Goal: Transaction & Acquisition: Download file/media

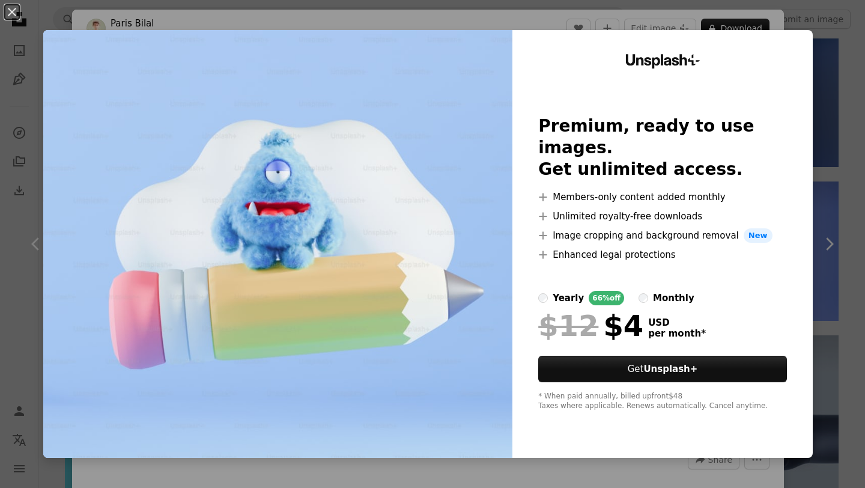
scroll to position [1056, 0]
click at [787, 33] on div "Unsplash+ Premium, ready to use images. Get unlimited access. A plus sign Membe…" at bounding box center [663, 244] width 300 height 428
click at [862, 49] on div "An X shape Unsplash+ Premium, ready to use images. Get unlimited access. A plus…" at bounding box center [432, 244] width 865 height 488
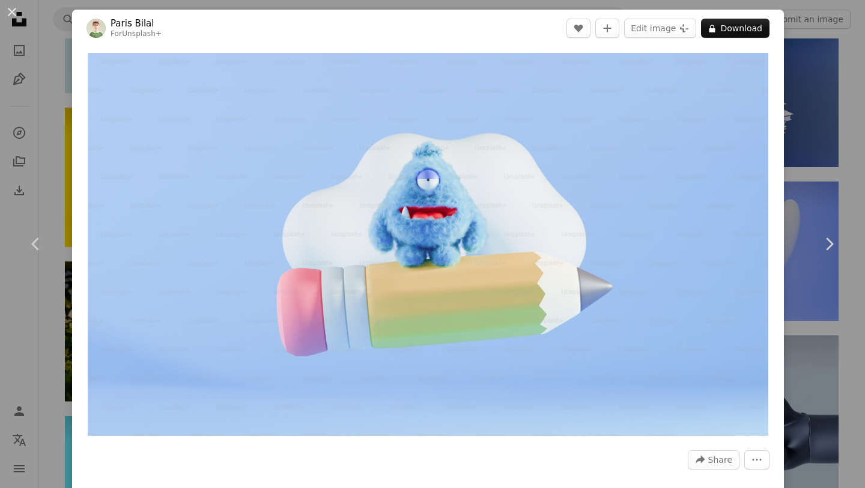
click at [822, 50] on div "An X shape Chevron left Chevron right Paris Bilal For Unsplash+ A heart A plus …" at bounding box center [432, 244] width 865 height 488
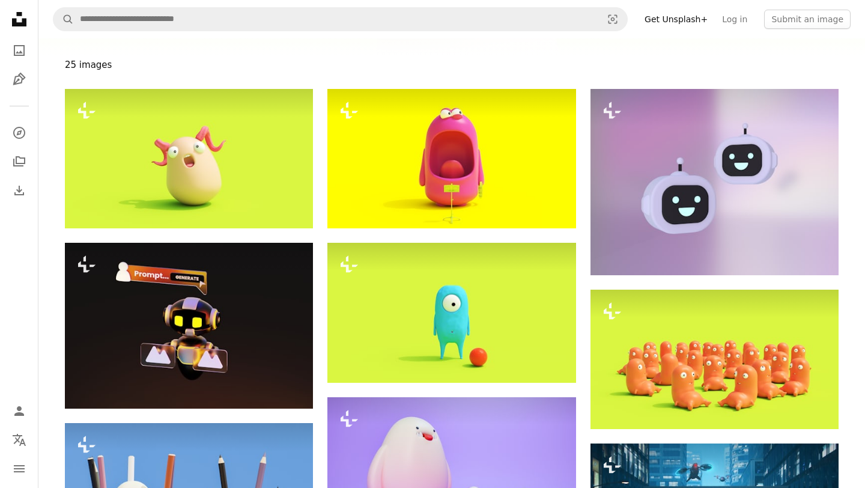
scroll to position [111, 0]
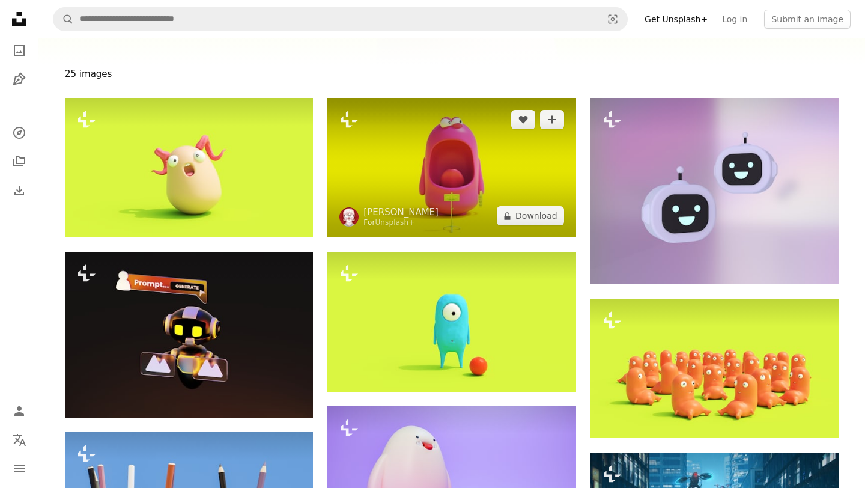
click at [415, 191] on img at bounding box center [451, 167] width 248 height 139
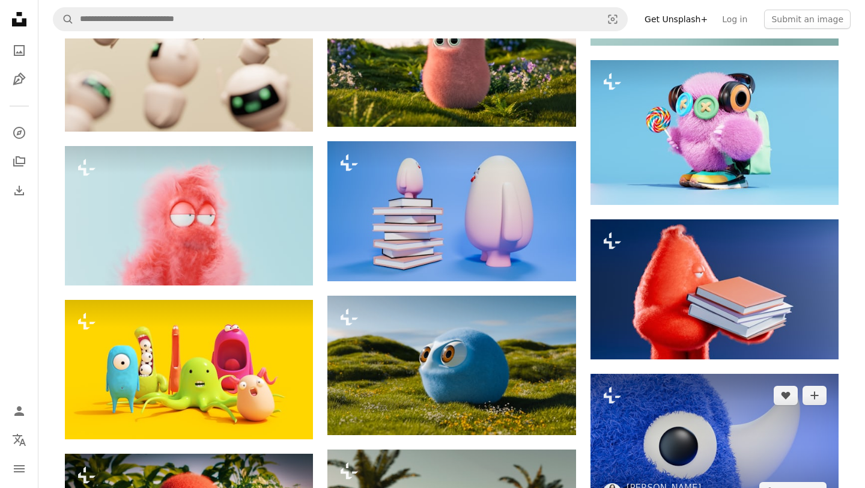
scroll to position [1056, 0]
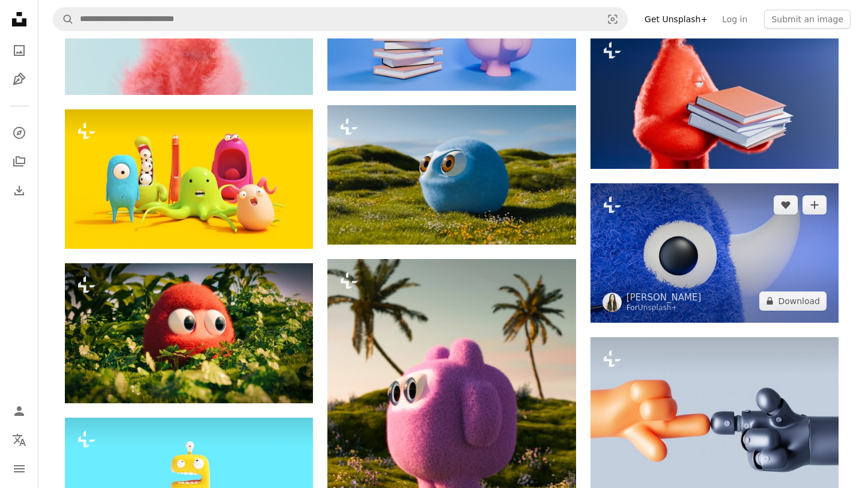
scroll to position [1056, 0]
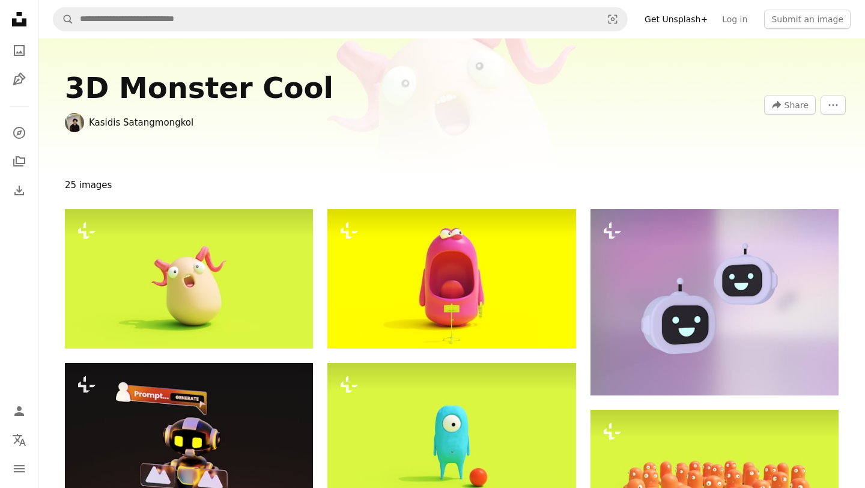
click at [16, 22] on icon at bounding box center [19, 19] width 14 height 14
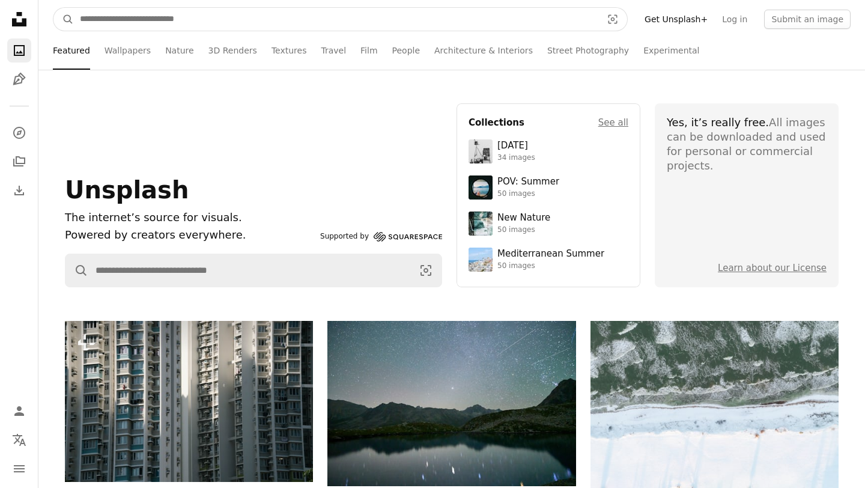
click at [145, 20] on input "Find visuals sitewide" at bounding box center [336, 19] width 525 height 23
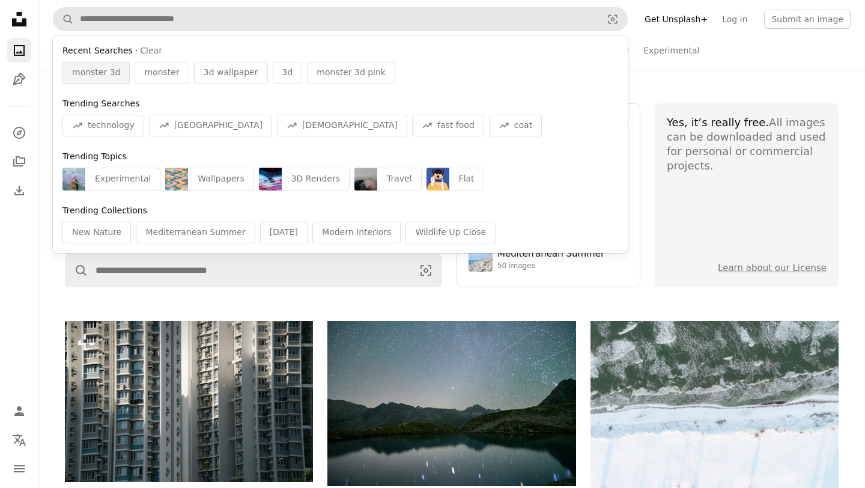
click at [105, 69] on span "monster 3d" at bounding box center [96, 73] width 48 height 12
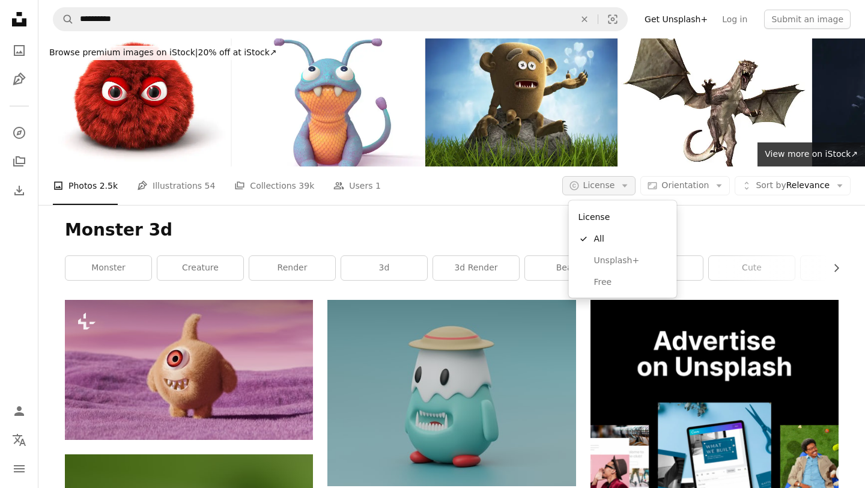
click at [615, 190] on span "License" at bounding box center [599, 186] width 32 height 12
click at [602, 281] on span "Free" at bounding box center [630, 282] width 73 height 12
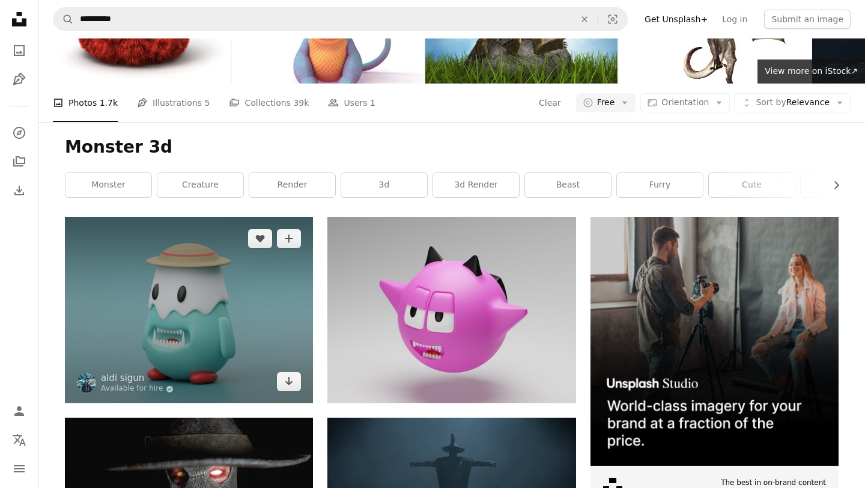
scroll to position [91, 0]
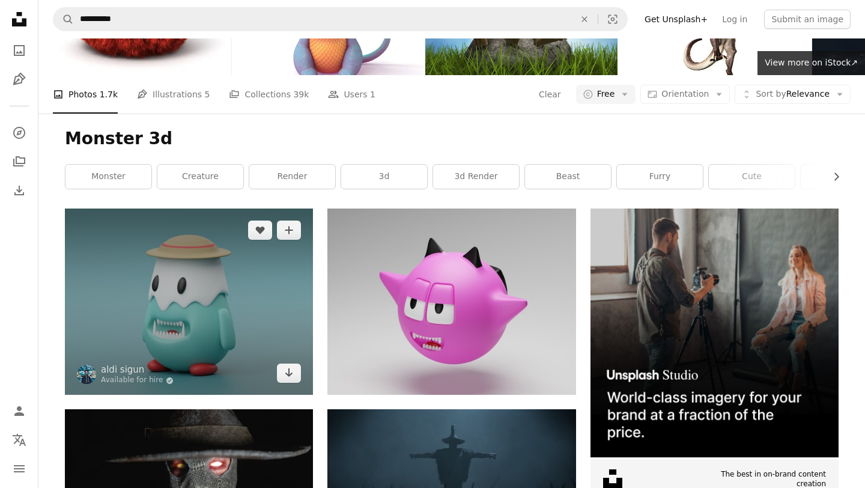
click at [199, 317] on img at bounding box center [189, 301] width 248 height 186
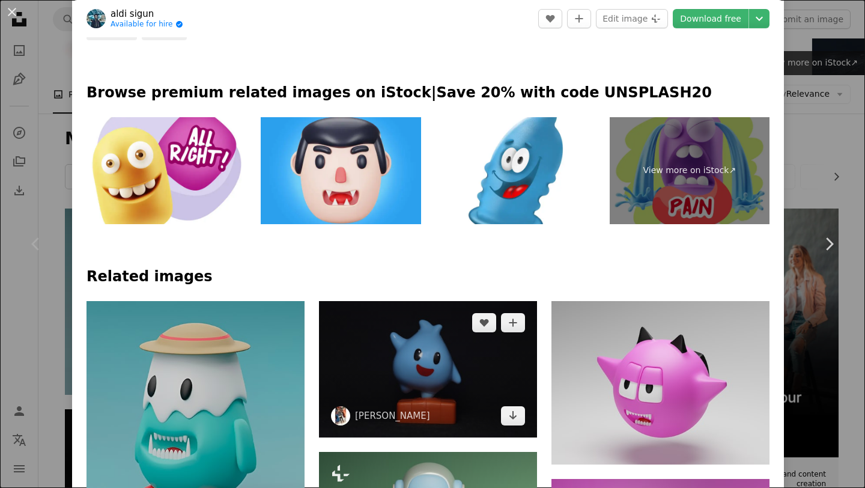
scroll to position [603, 0]
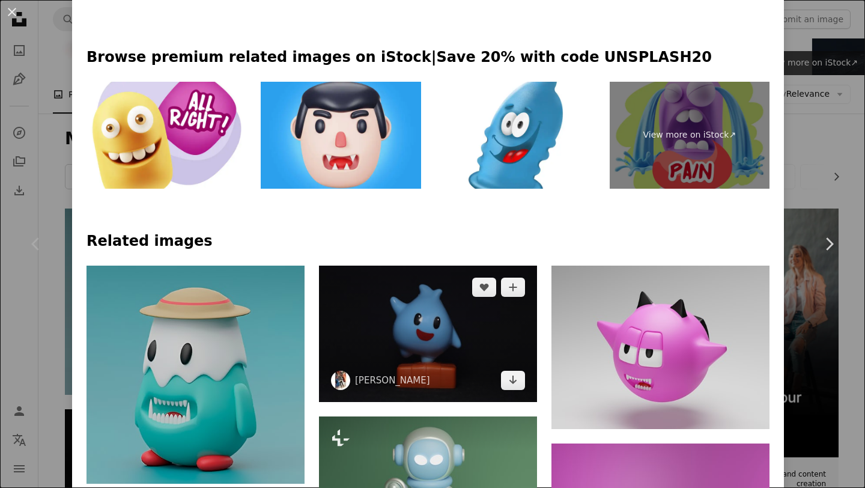
click at [369, 323] on img at bounding box center [428, 334] width 218 height 136
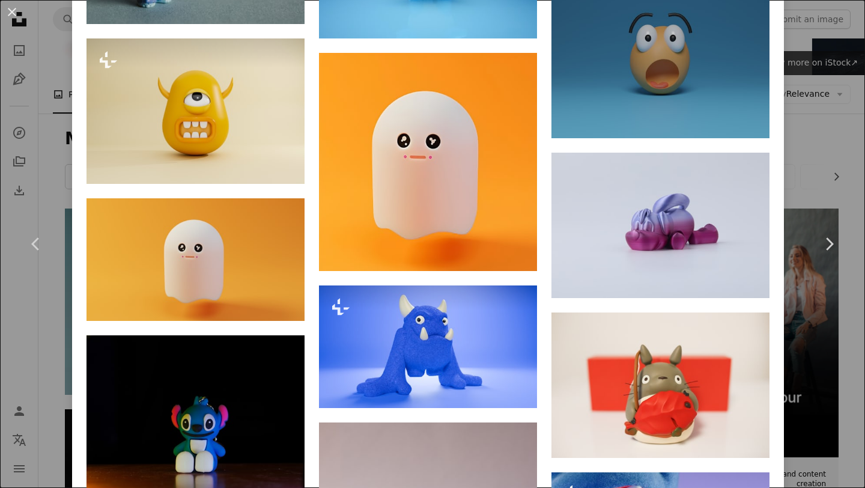
scroll to position [1366, 0]
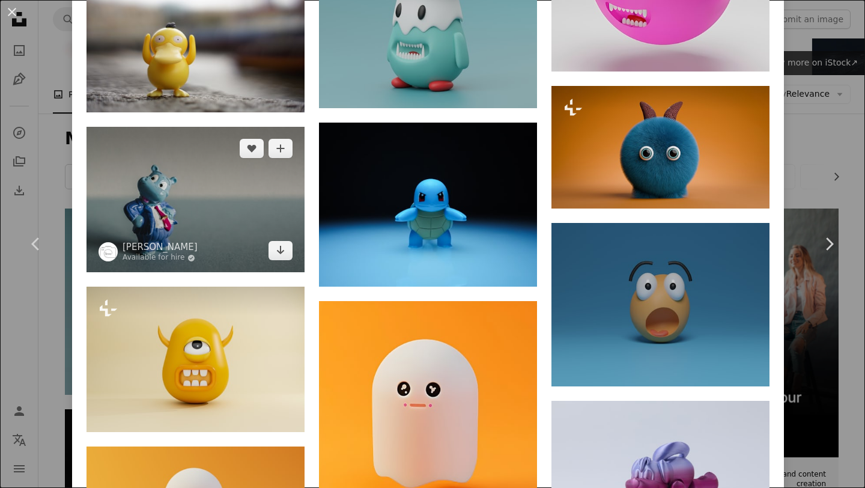
click at [256, 213] on img at bounding box center [196, 199] width 218 height 145
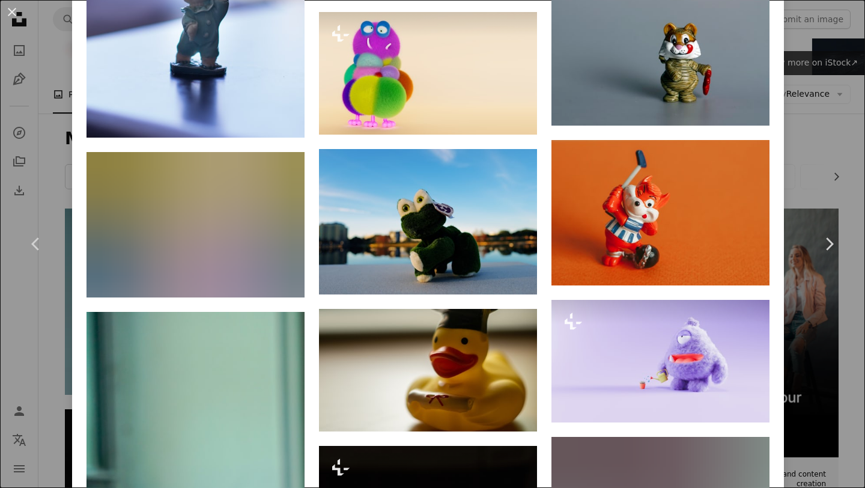
scroll to position [1123, 0]
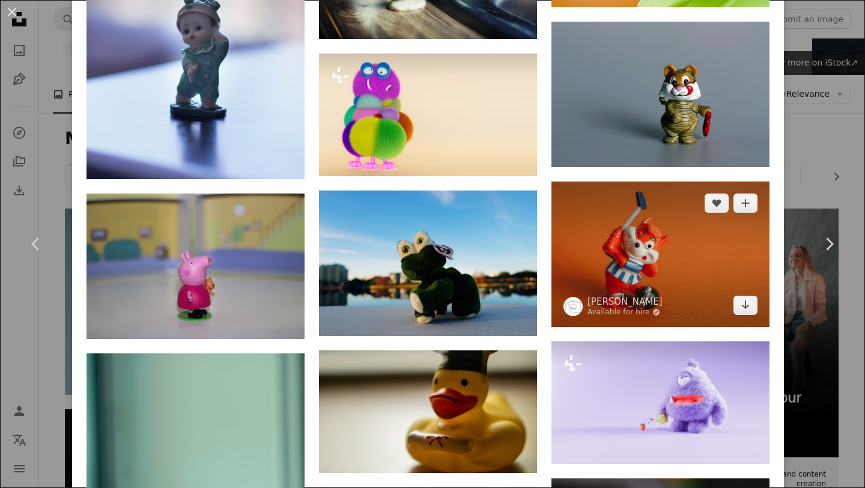
click at [697, 242] on img at bounding box center [661, 253] width 218 height 145
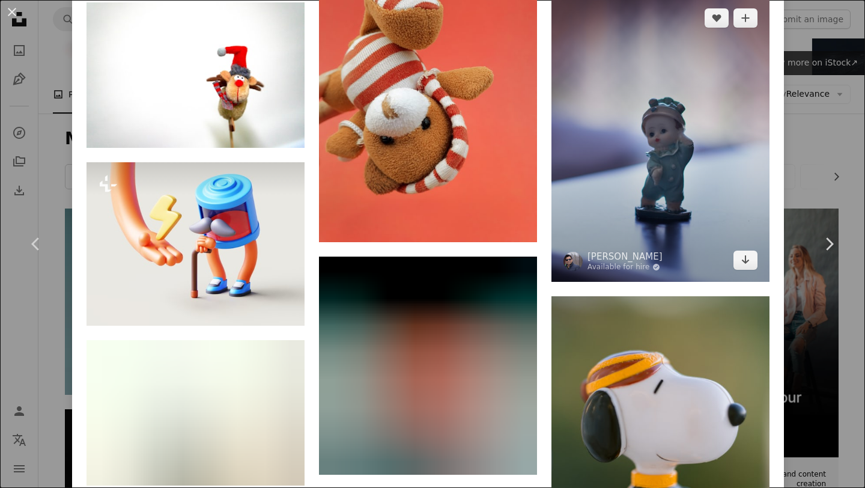
scroll to position [5239, 0]
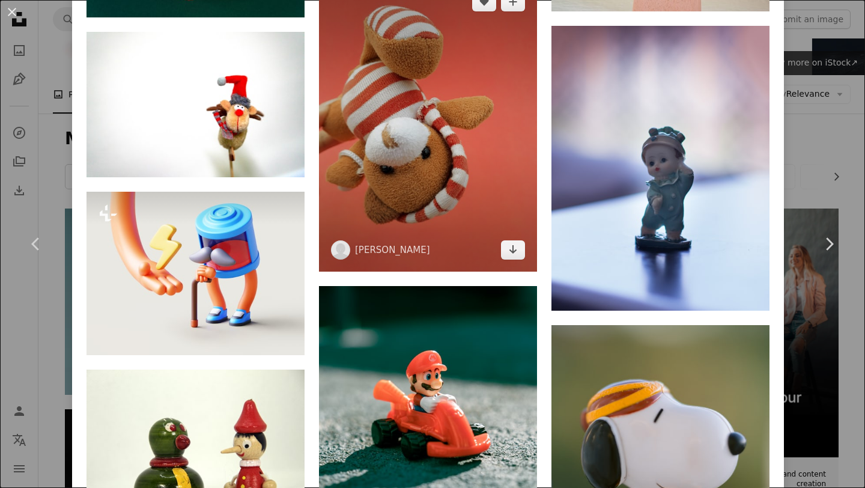
click at [480, 248] on img at bounding box center [428, 125] width 218 height 291
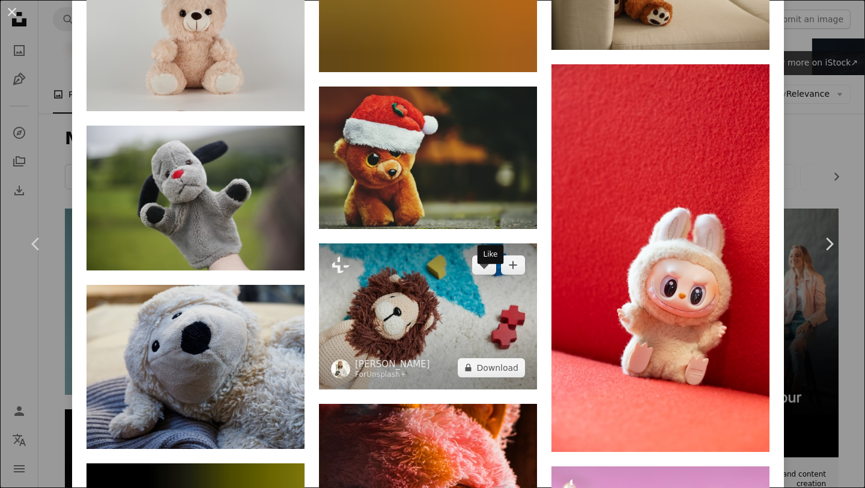
scroll to position [1418, 0]
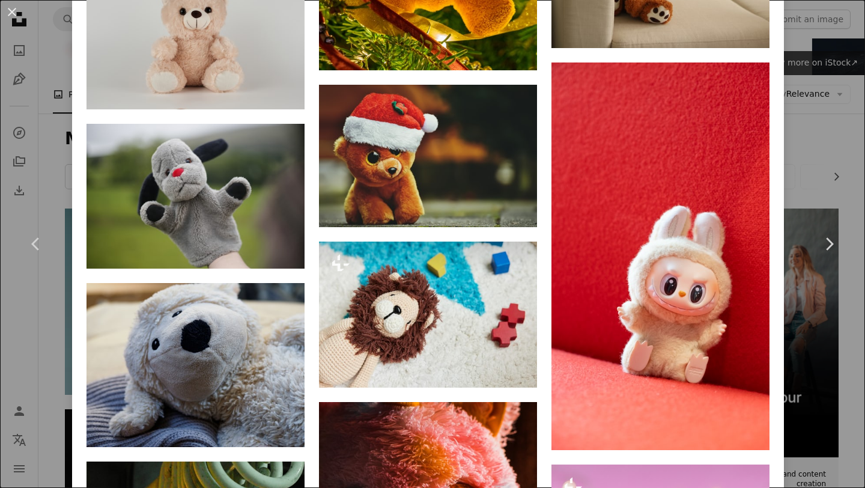
click at [826, 163] on div "An X shape Chevron left Chevron right [PERSON_NAME] amirayucra A heart A plus s…" at bounding box center [432, 244] width 865 height 488
